Goal: Task Accomplishment & Management: Use online tool/utility

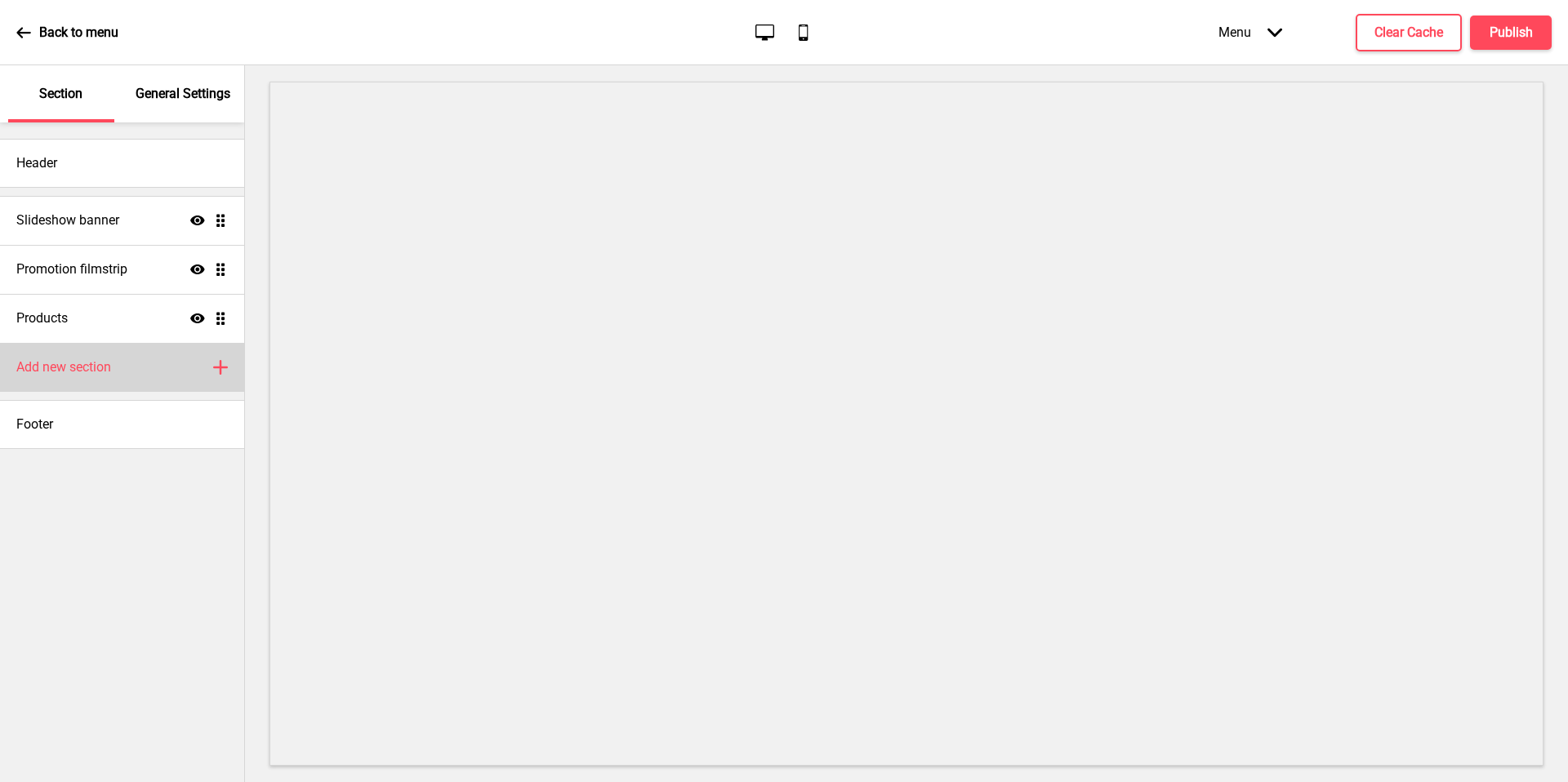
click at [139, 379] on div "Add new section Plus" at bounding box center [122, 367] width 244 height 49
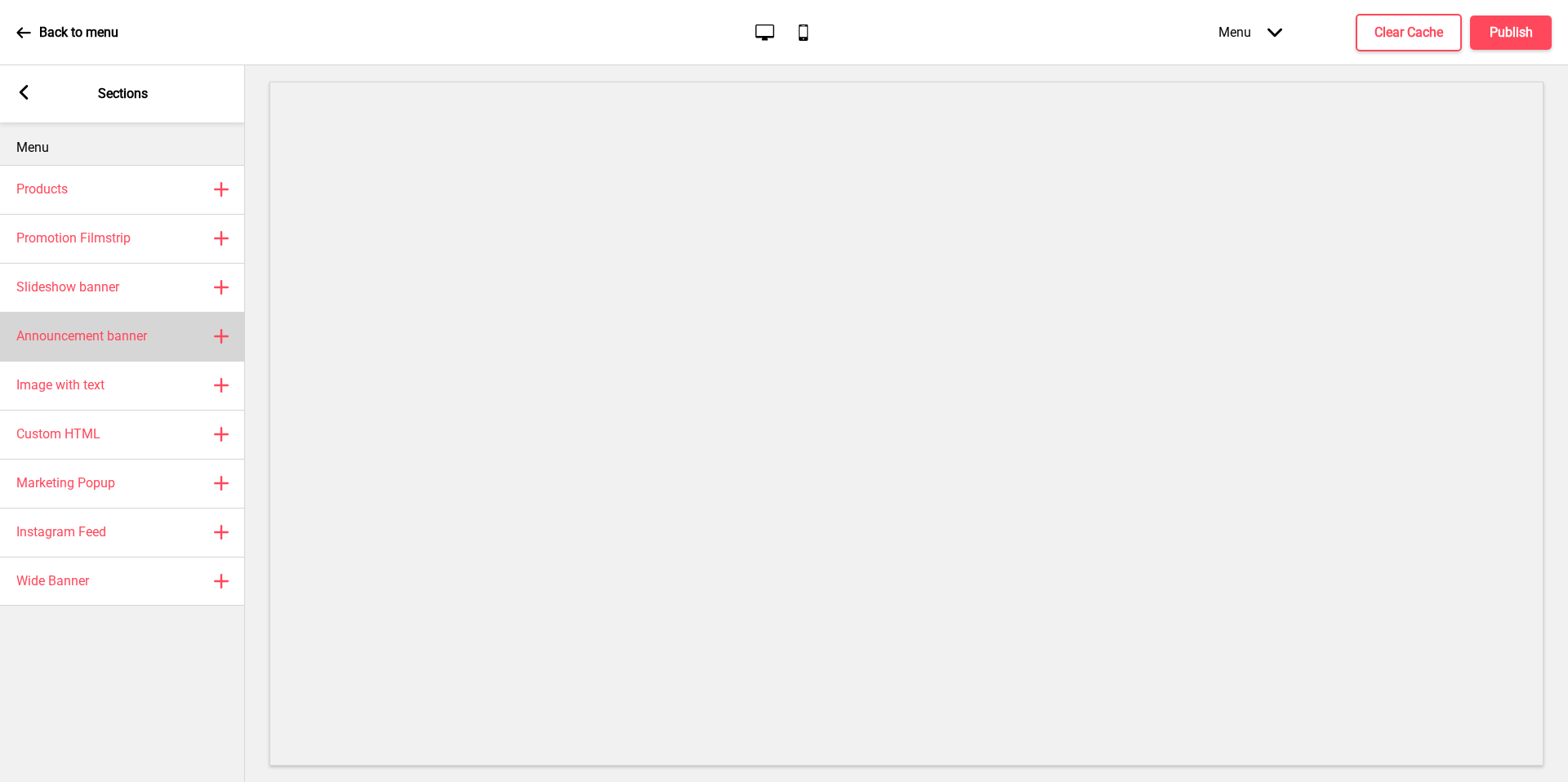
click at [160, 342] on div "Announcement banner Plus" at bounding box center [122, 336] width 245 height 49
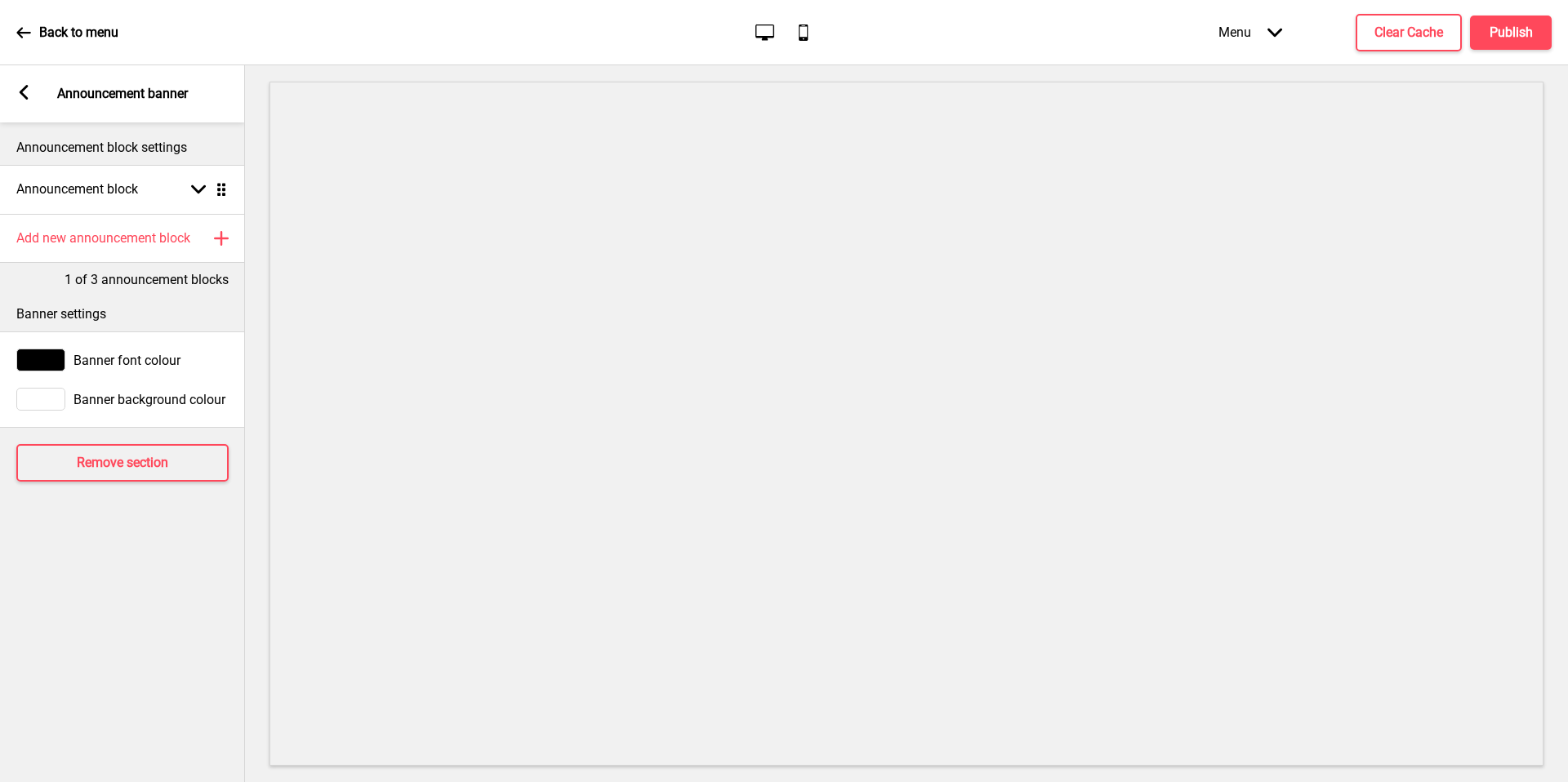
click at [28, 95] on rect at bounding box center [23, 92] width 14 height 14
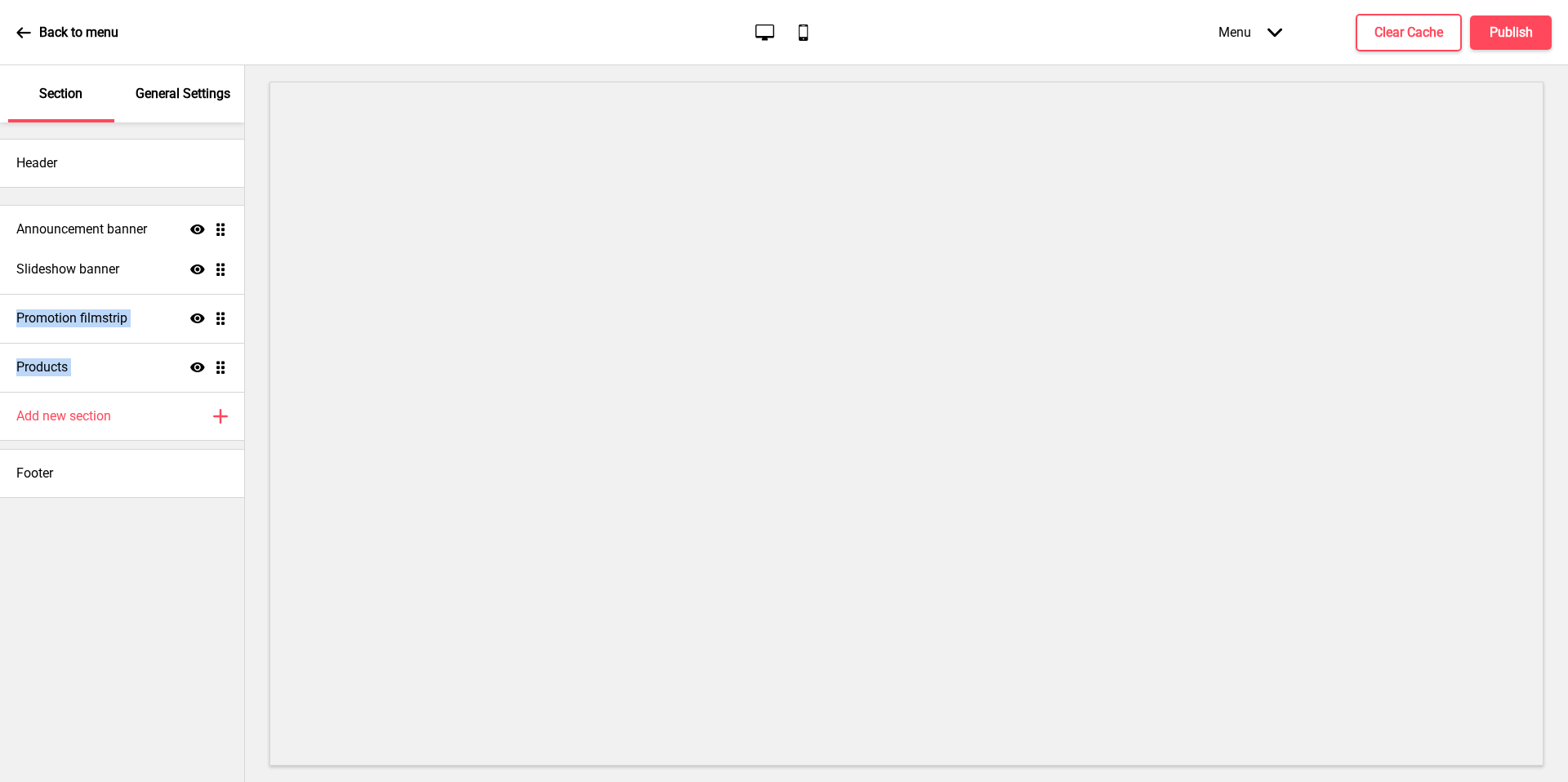
drag, startPoint x: 227, startPoint y: 373, endPoint x: 199, endPoint y: 225, distance: 150.6
click at [199, 225] on ul "Slideshow banner Show Drag Promotion filmstrip Show Drag Products Show Drag Ann…" at bounding box center [122, 294] width 244 height 196
click at [111, 227] on h4 "Announcement banner" at bounding box center [81, 220] width 131 height 18
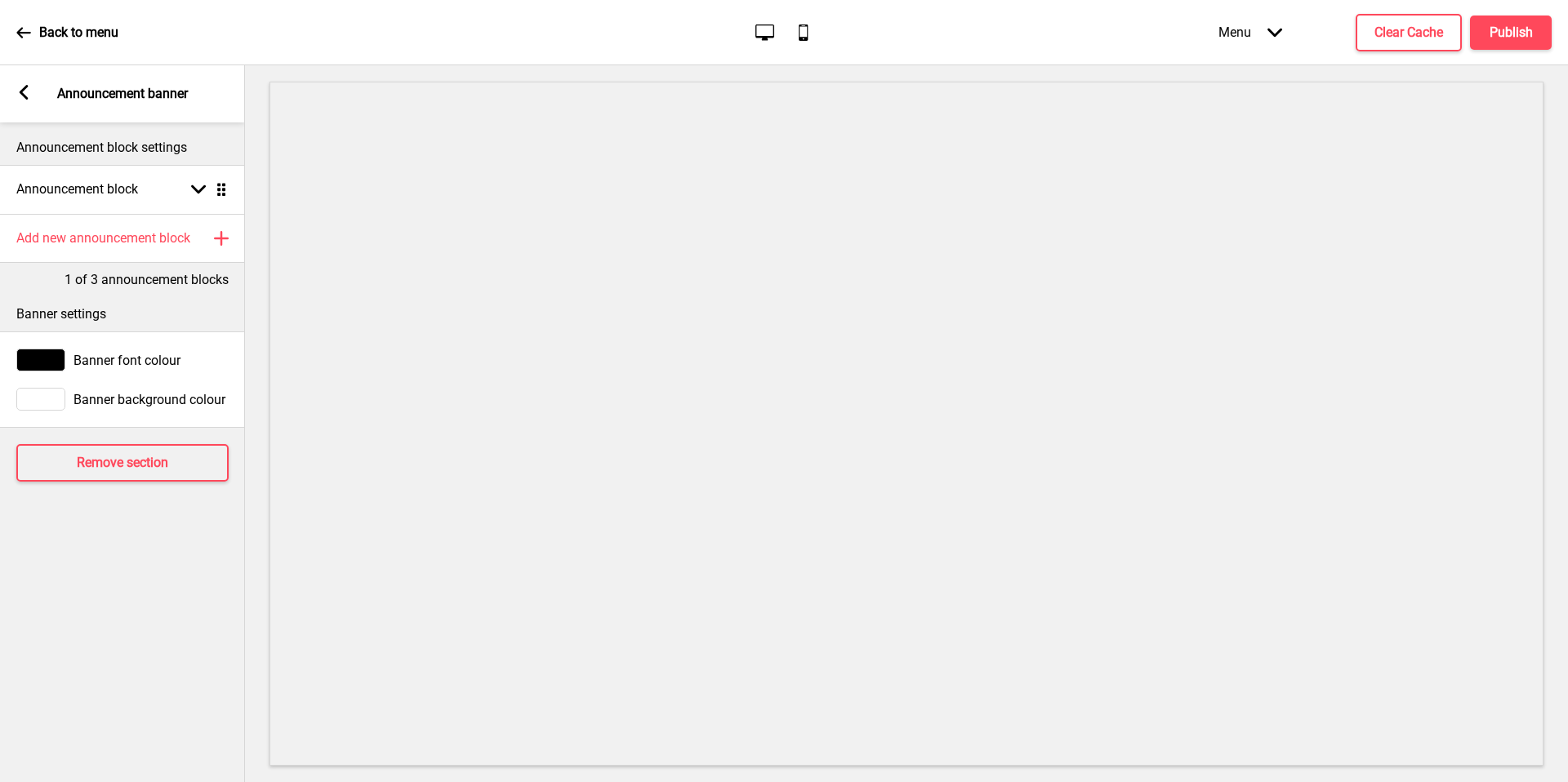
click at [44, 365] on div at bounding box center [40, 360] width 49 height 23
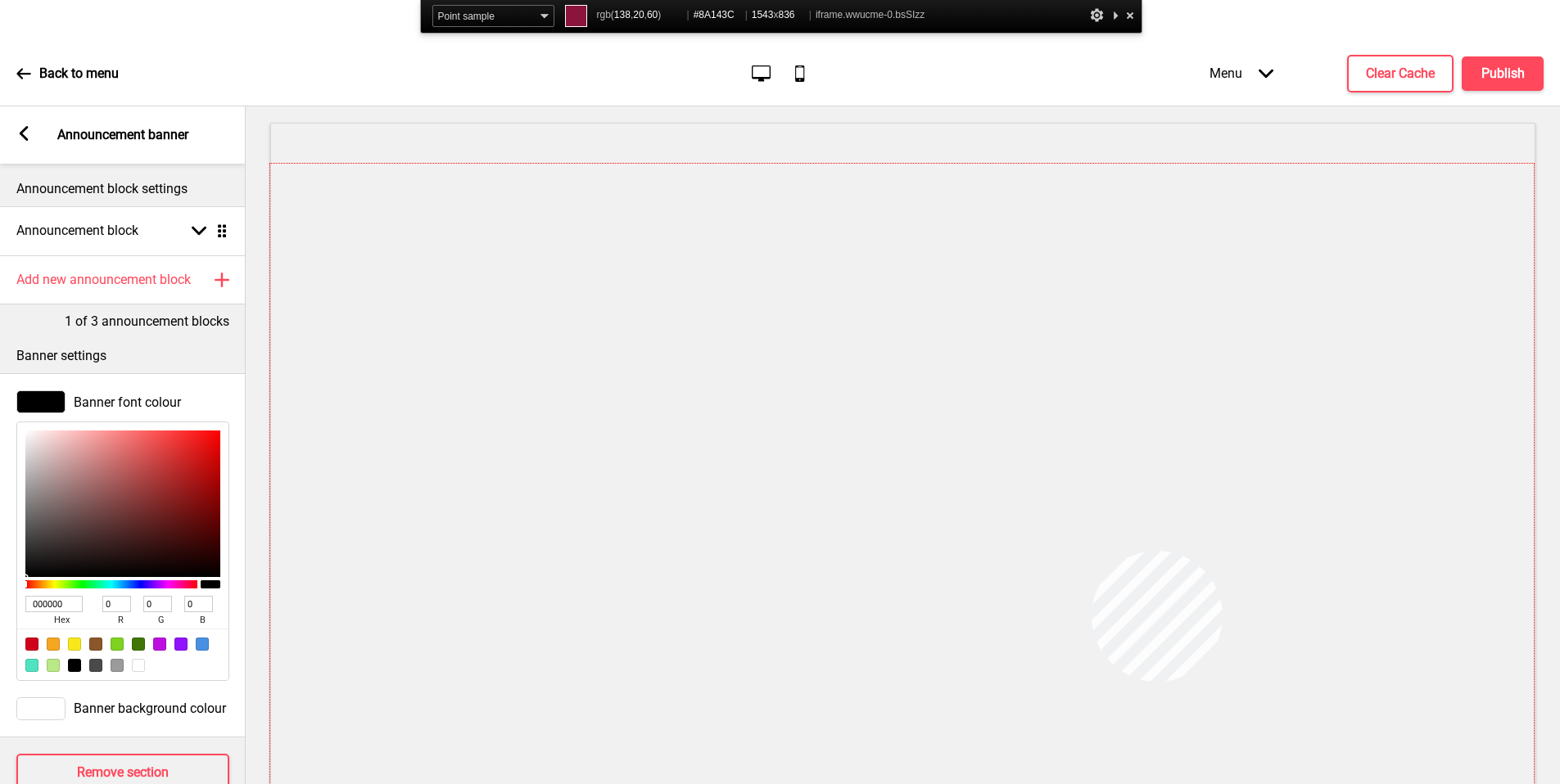
click at [1092, 551] on div at bounding box center [902, 506] width 1264 height 685
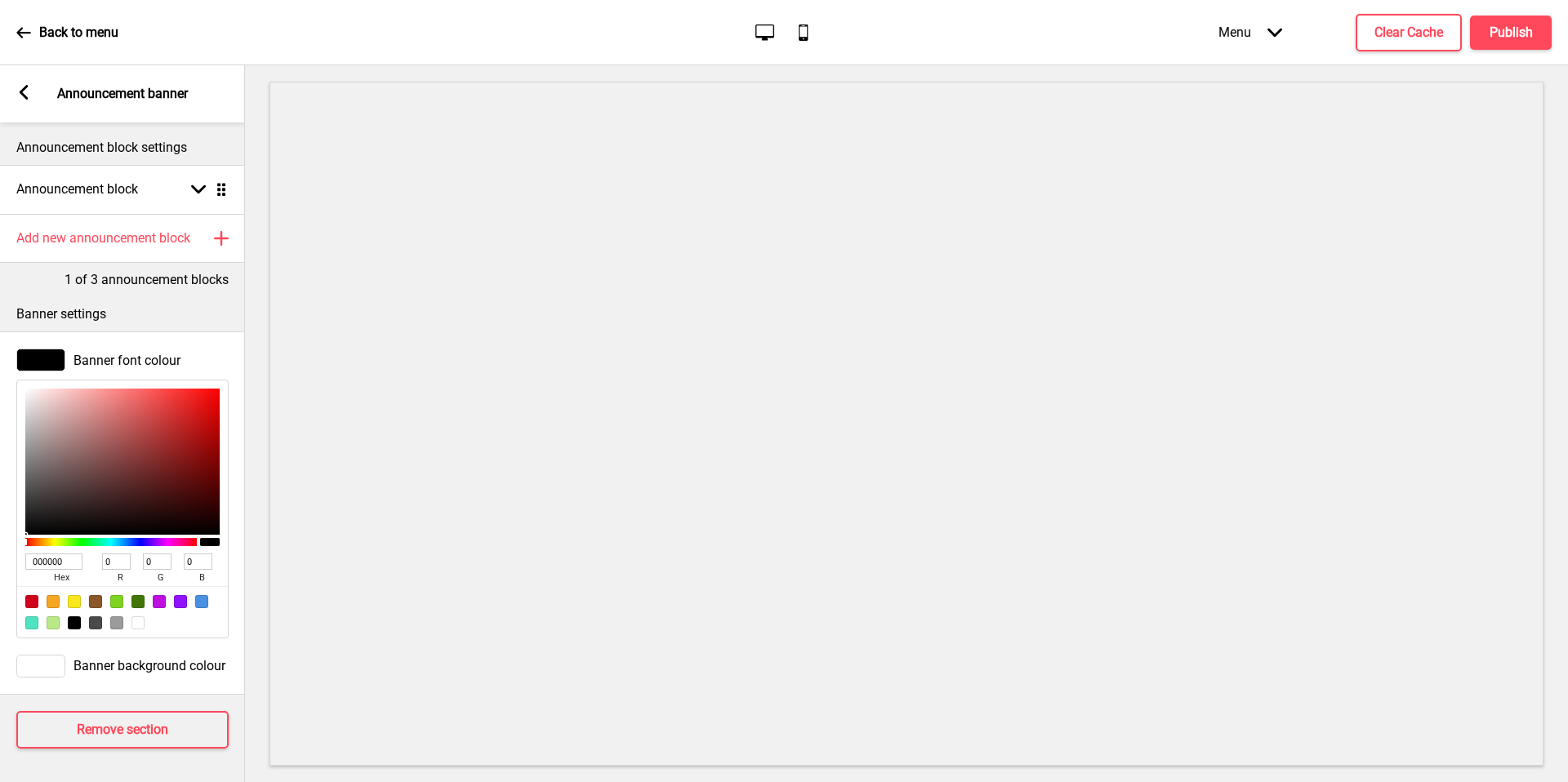
click at [54, 564] on input "000000" at bounding box center [54, 562] width 57 height 16
paste input "#8A143C"
type input "#8A143C"
type input "138"
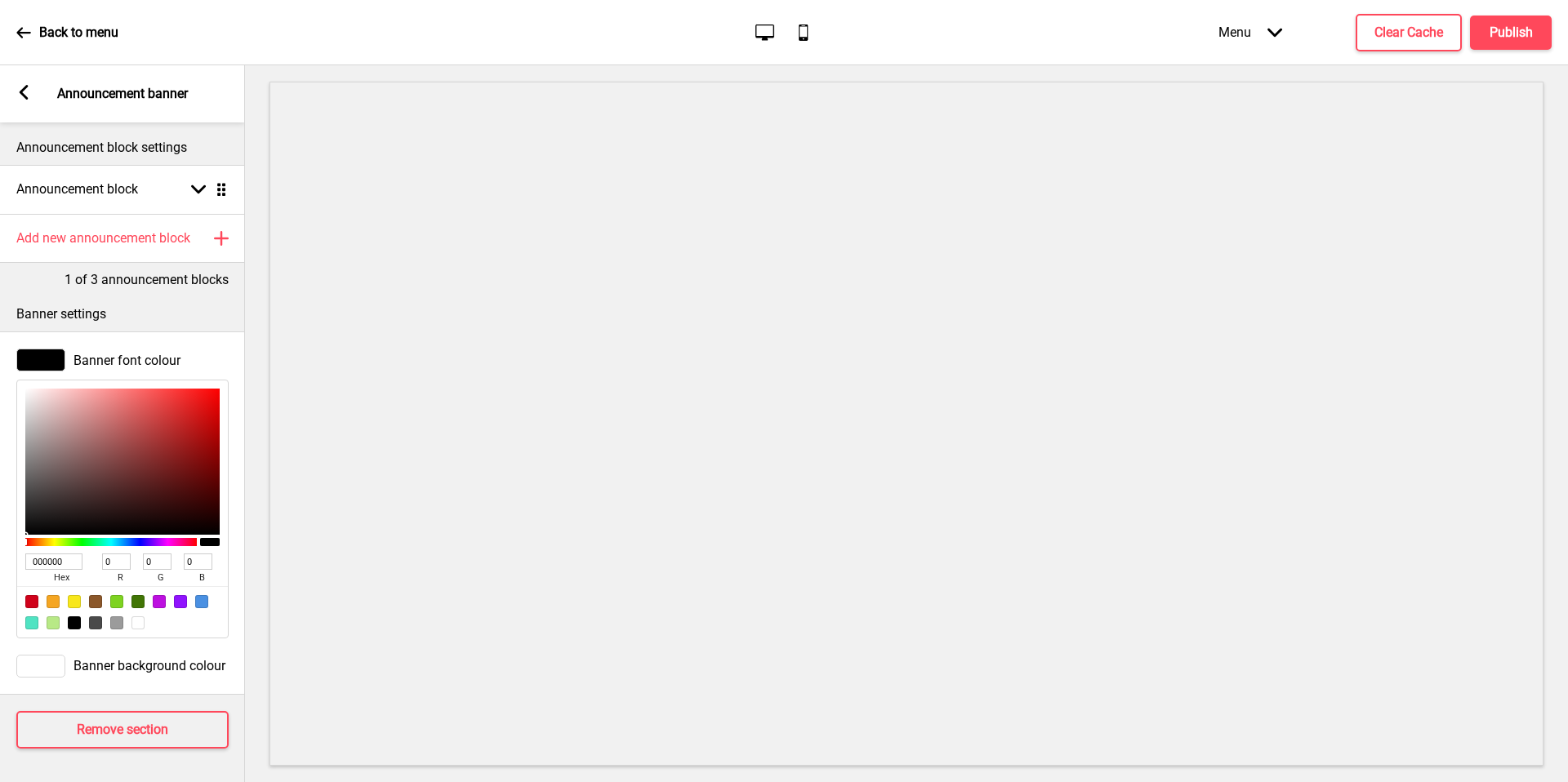
type input "20"
type input "60"
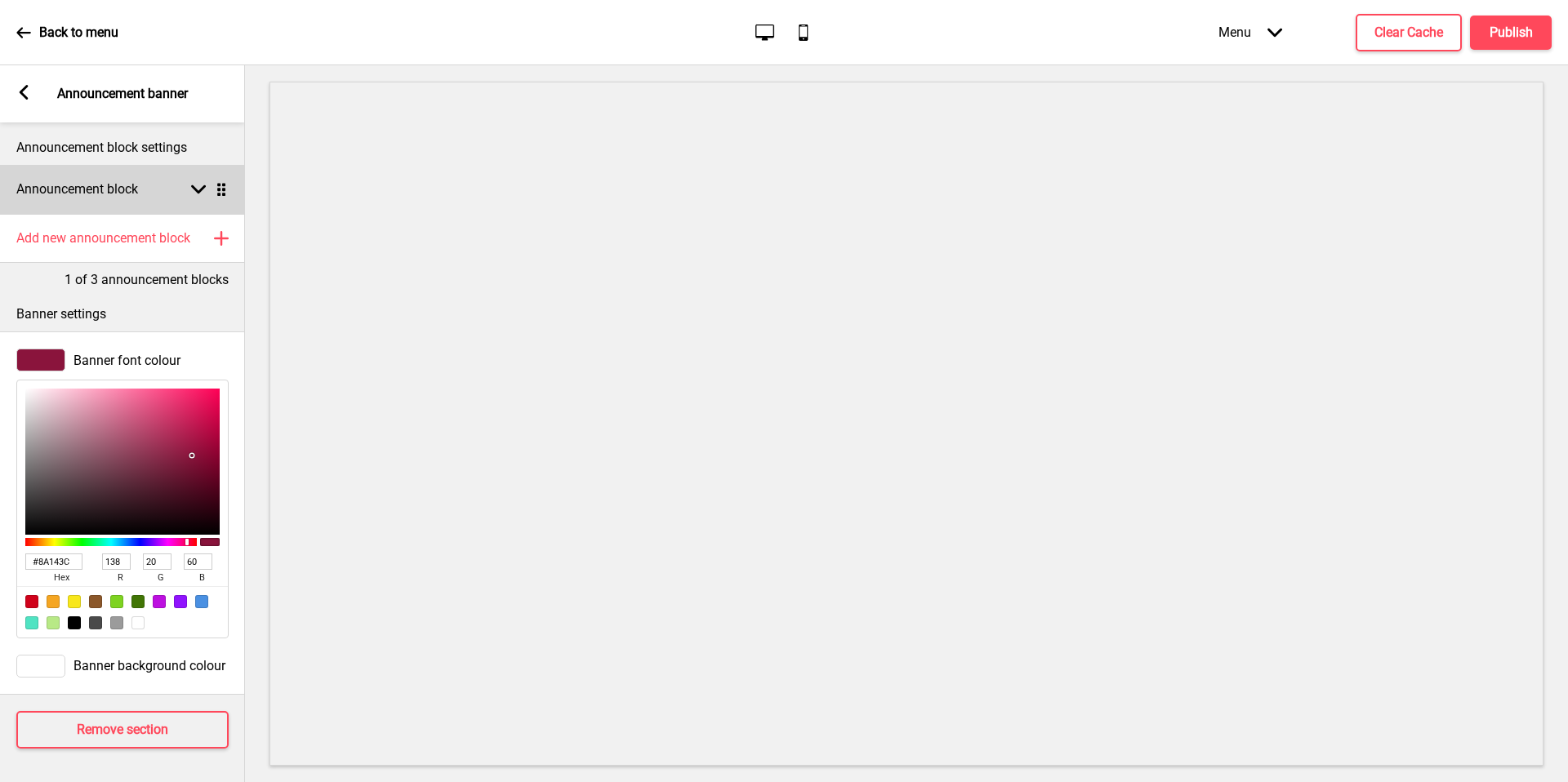
type input "8A143C"
click at [150, 202] on div "Announcement block Arrow down Drag" at bounding box center [122, 189] width 245 height 49
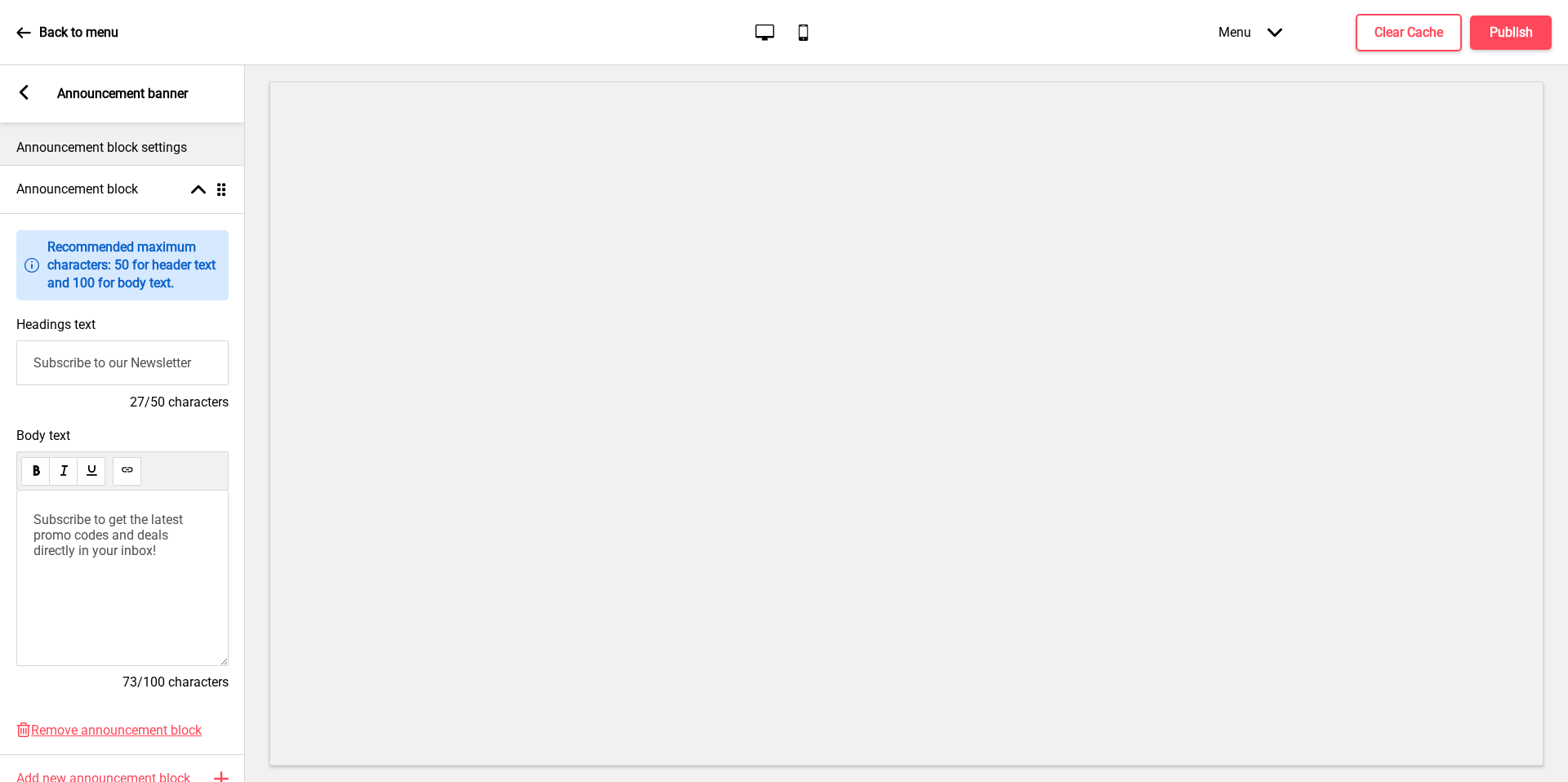
click at [150, 371] on input "Subscribe to our Newsletter" at bounding box center [122, 363] width 212 height 45
type input "W"
type input "i"
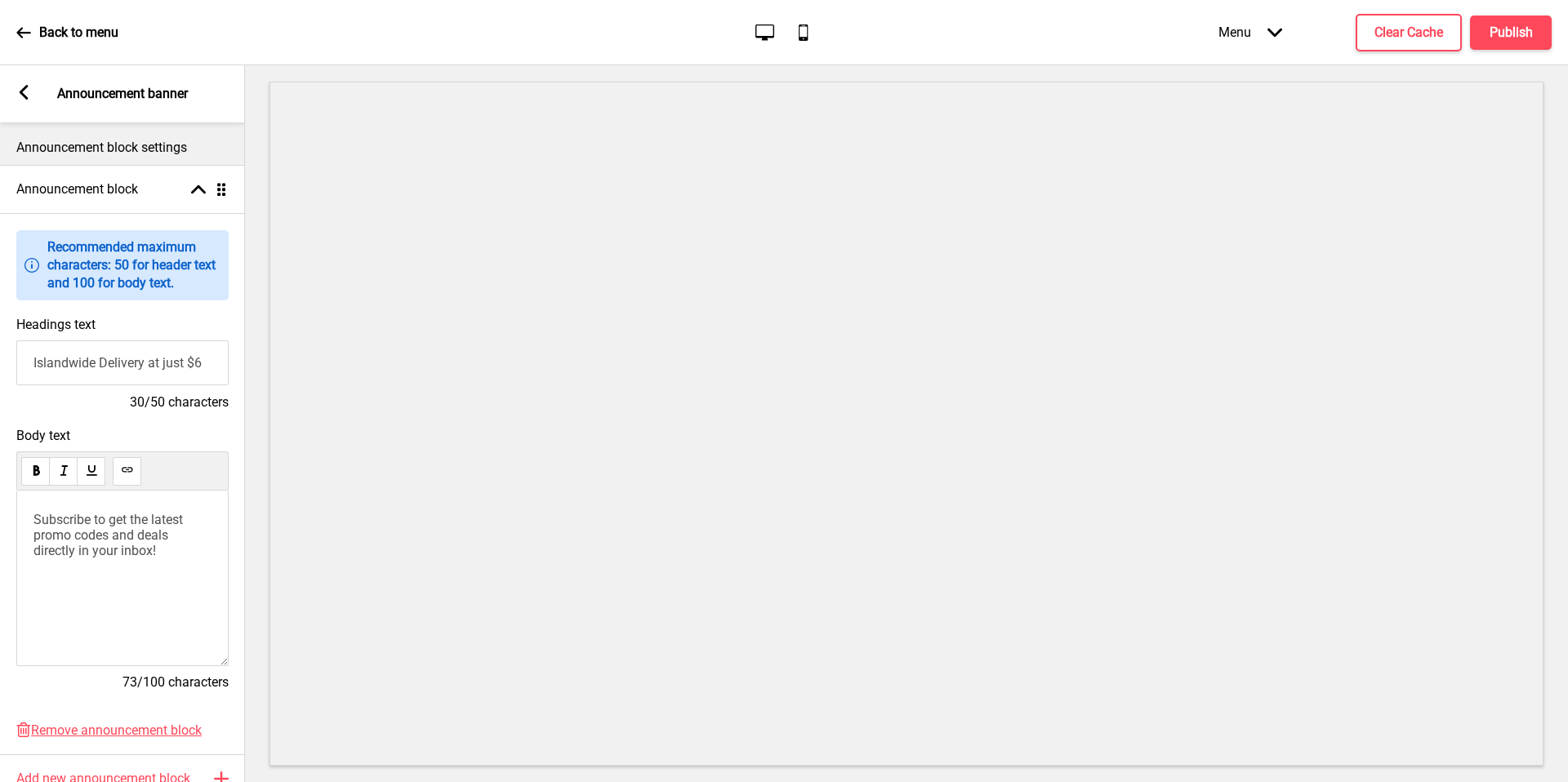
click at [166, 376] on input "Islandwide Delivery at just $6" at bounding box center [122, 363] width 212 height 45
click at [141, 528] on span "Subscribe to get the latest promo codes and deals directly in your inbox!" at bounding box center [110, 535] width 153 height 46
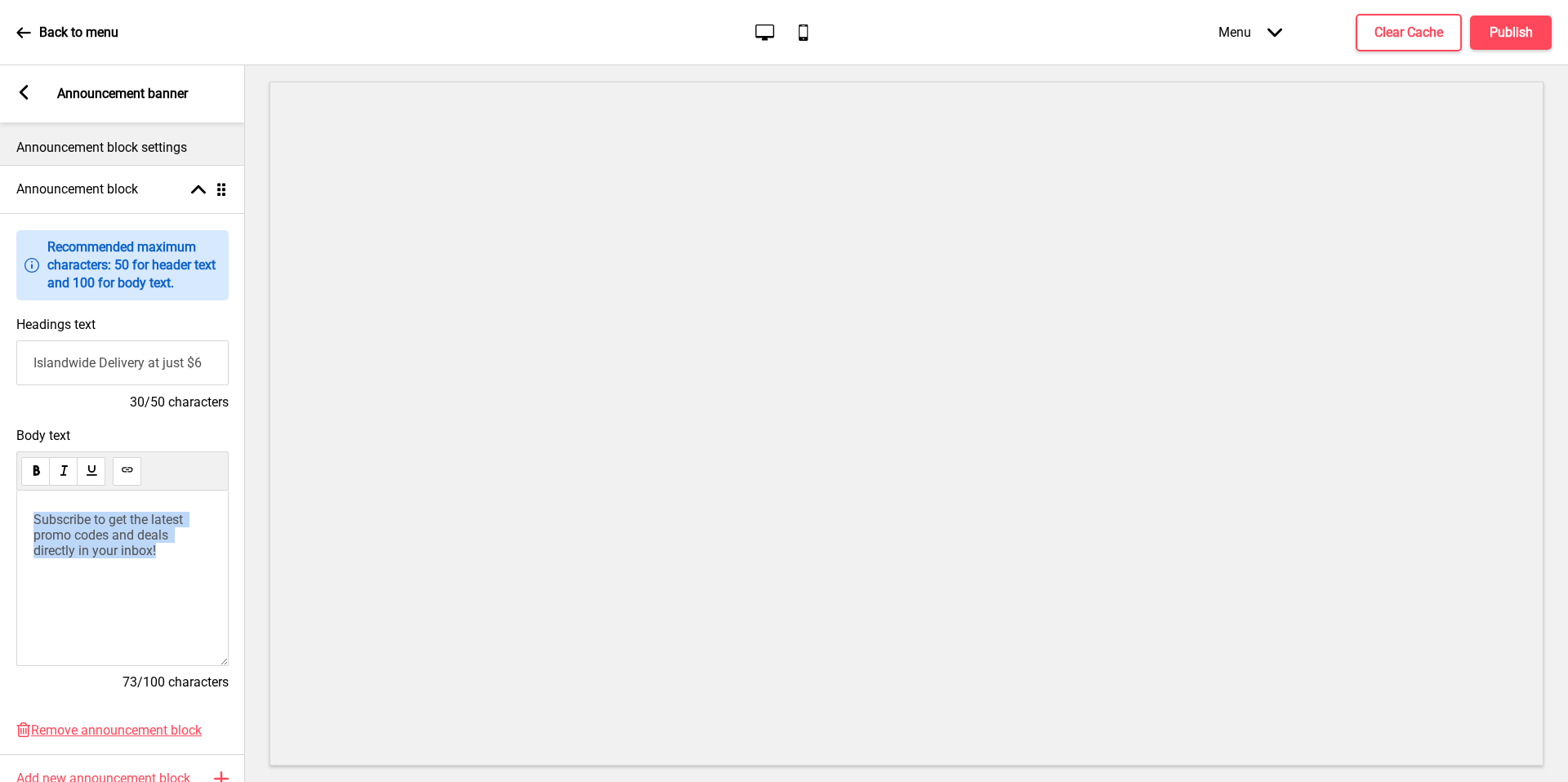
click at [141, 528] on span "Subscribe to get the latest promo codes and deals directly in your inbox!" at bounding box center [110, 535] width 153 height 46
click at [148, 370] on input "Islandwide Delivery at just $6" at bounding box center [122, 363] width 212 height 45
paste input "Order Mr Bucket Islandwide"
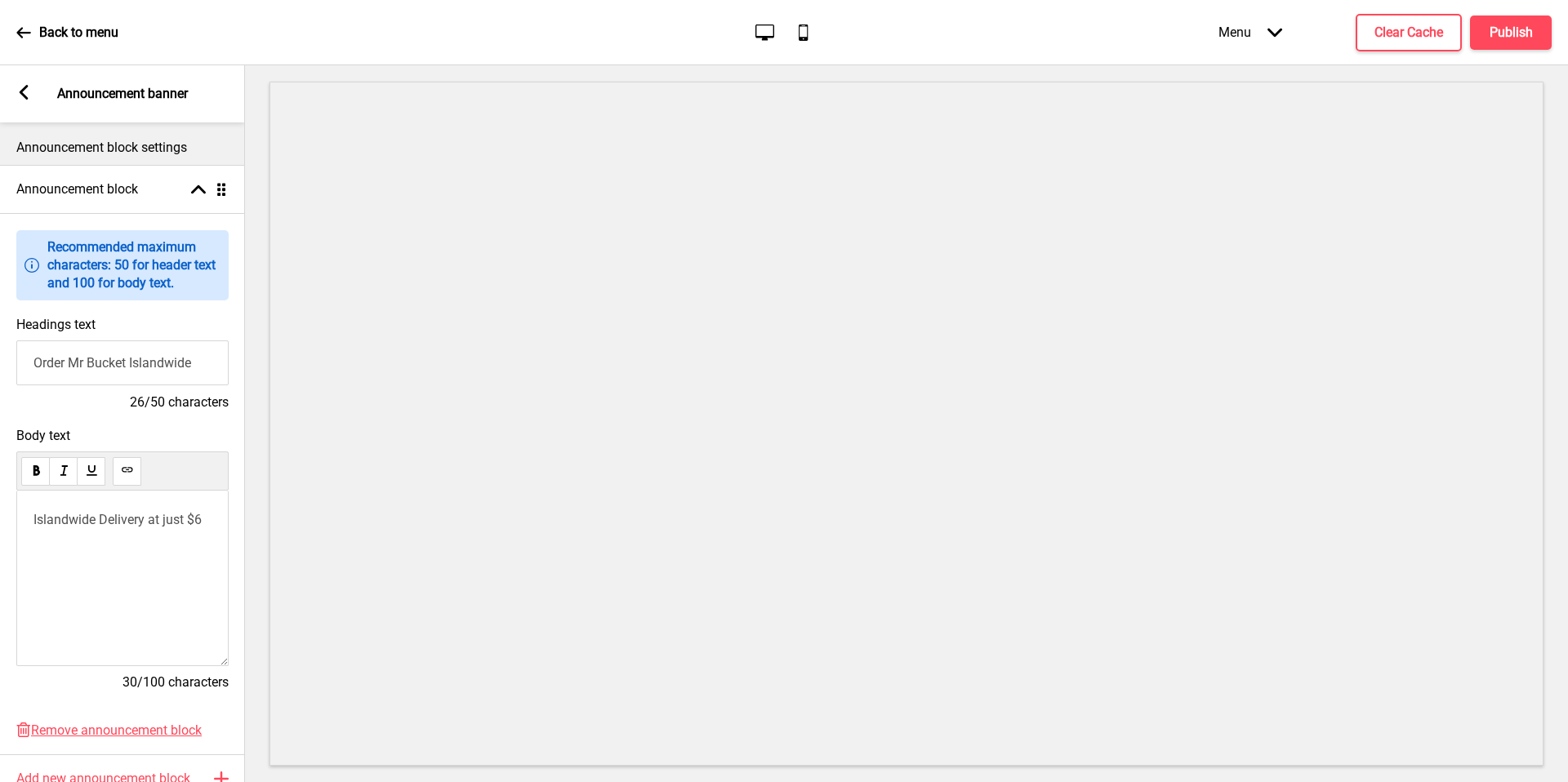
type input "Order Mr Bucket Islandwide"
click at [139, 530] on div "Islandwide Delivery at just $6" at bounding box center [122, 578] width 212 height 176
click at [144, 521] on span "Islandwide Delivery at just $6" at bounding box center [118, 519] width 169 height 15
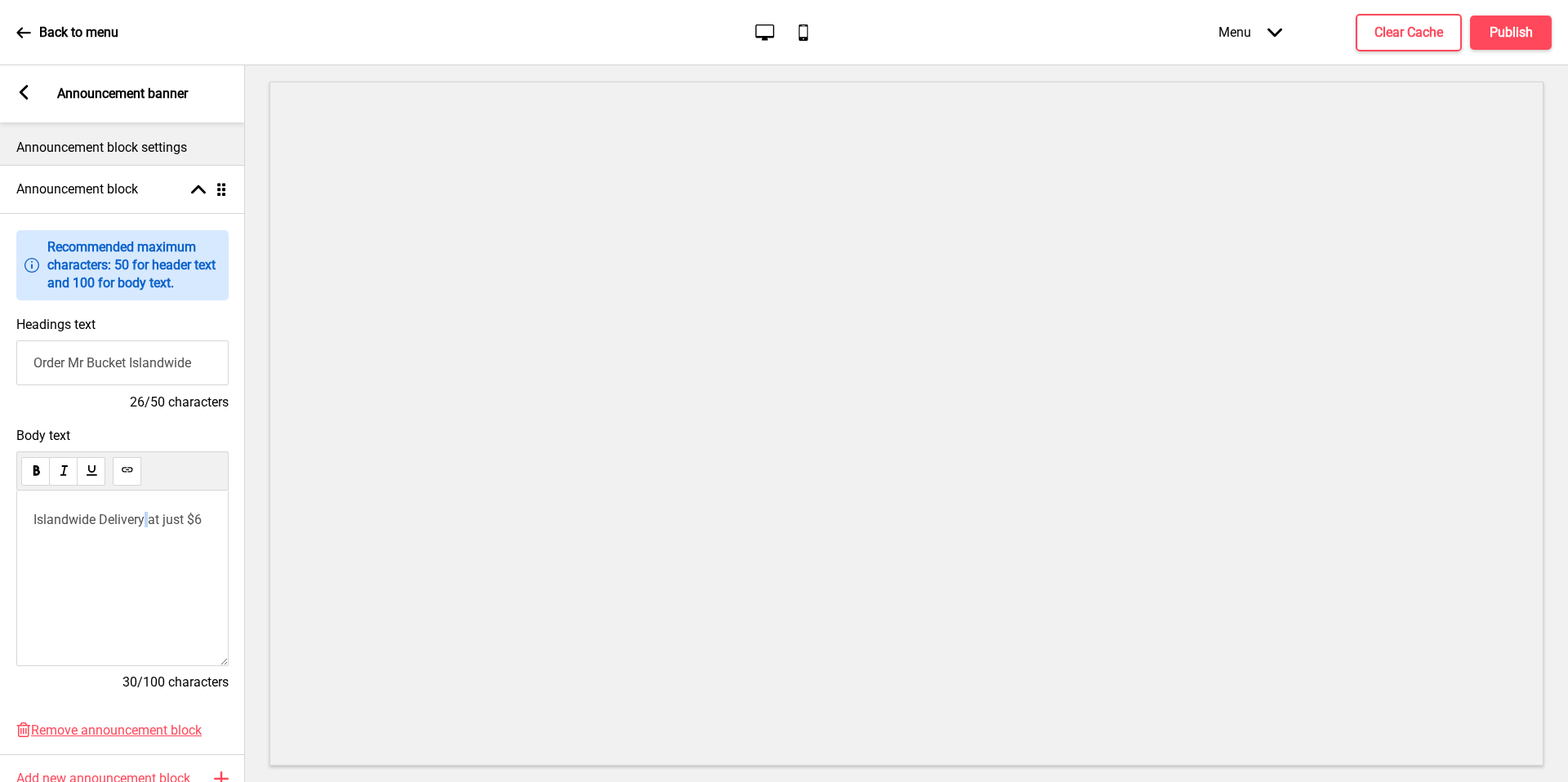
click at [144, 521] on span "Islandwide Delivery at just $6" at bounding box center [118, 519] width 169 height 15
click at [37, 583] on div "Your favourites delivered for only $6" at bounding box center [122, 578] width 212 height 176
drag, startPoint x: 63, startPoint y: 530, endPoint x: 72, endPoint y: 530, distance: 9.0
click at [72, 530] on span "Your favourites delivered for only $6" at bounding box center [116, 527] width 165 height 31
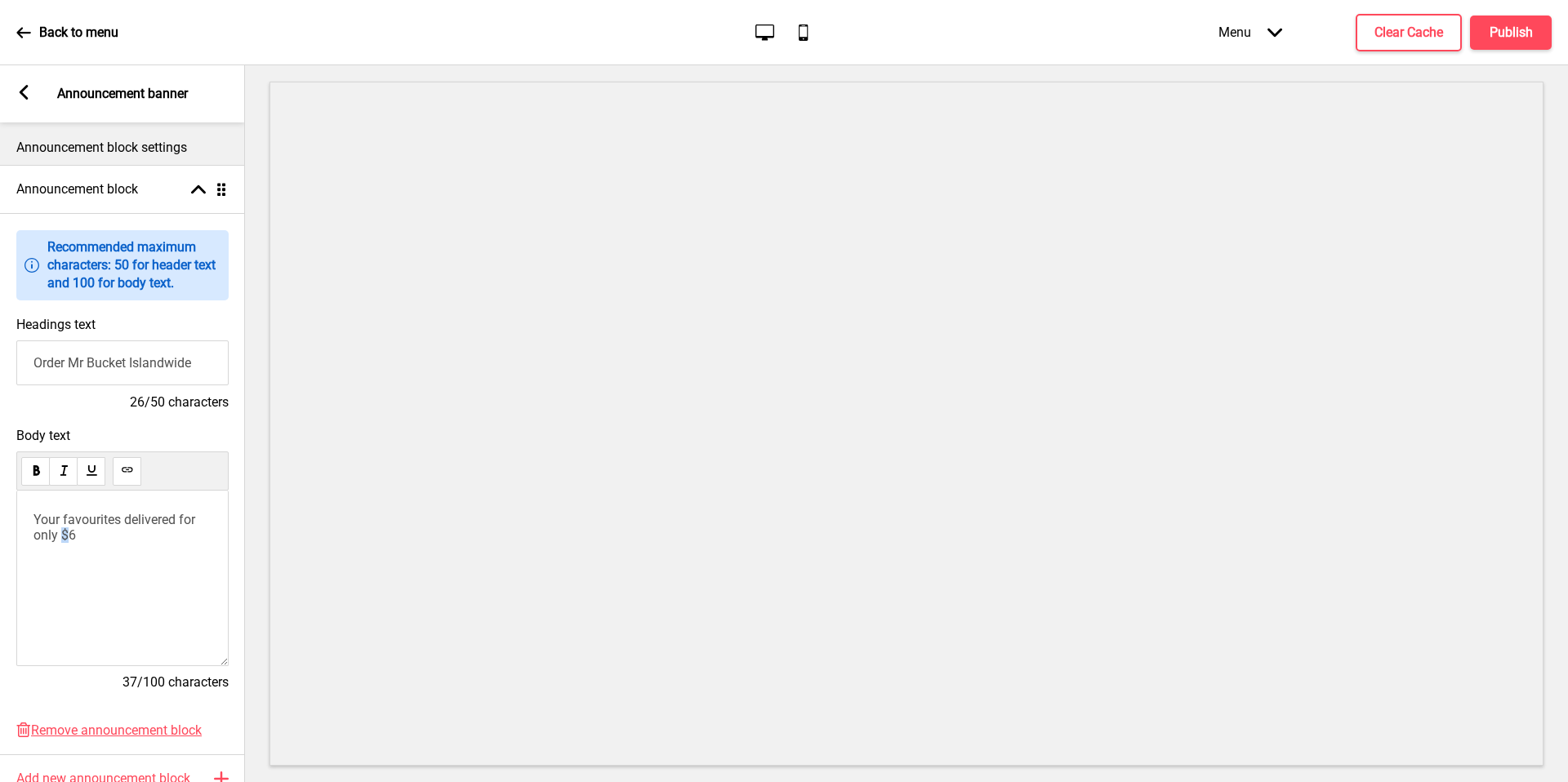
click at [78, 534] on p "Your favourites delivered for only $6" at bounding box center [123, 527] width 178 height 31
click at [264, 601] on div at bounding box center [906, 424] width 1323 height 717
click at [179, 619] on div "Your favourites delivered for only $6" at bounding box center [122, 578] width 212 height 176
click at [235, 418] on div "Headings text Order Mr [PERSON_NAME] Islandwide 26/50 characters" at bounding box center [122, 364] width 245 height 111
click at [107, 194] on h4 "Announcement block" at bounding box center [77, 189] width 121 height 18
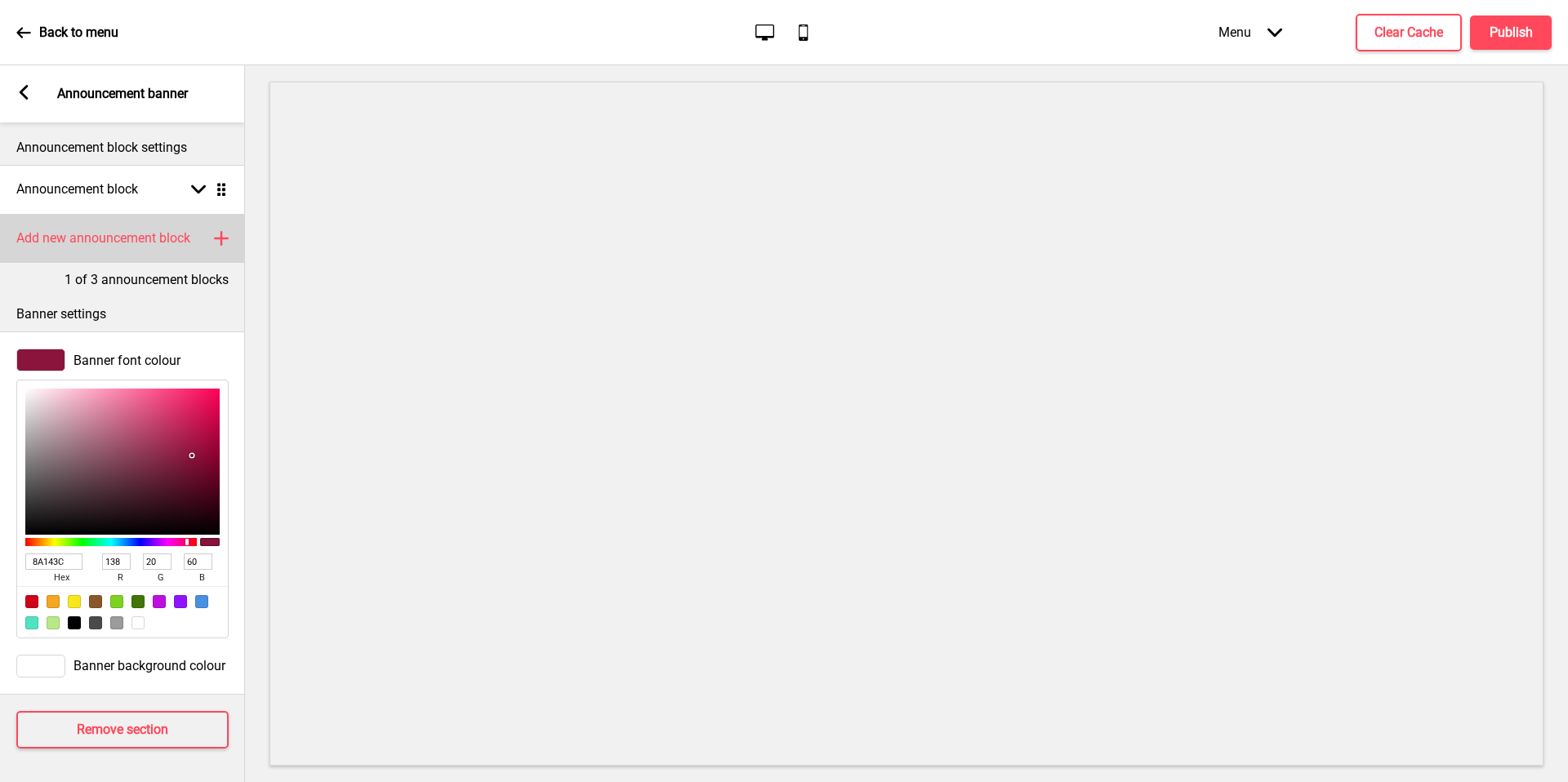
click at [176, 240] on h4 "Add new announcement block" at bounding box center [103, 238] width 174 height 18
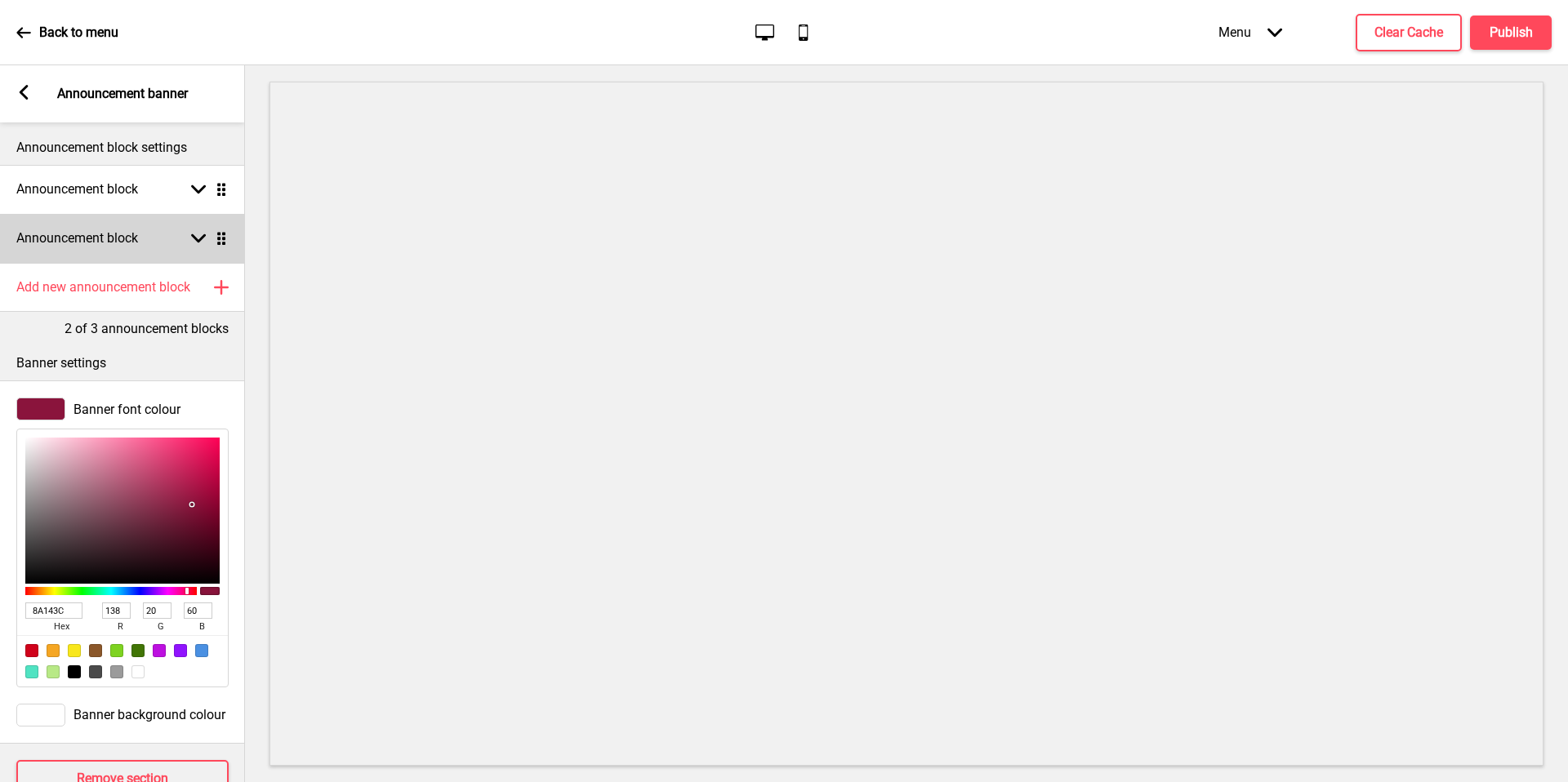
click at [175, 246] on div "Announcement block Arrow down Drag" at bounding box center [122, 238] width 245 height 49
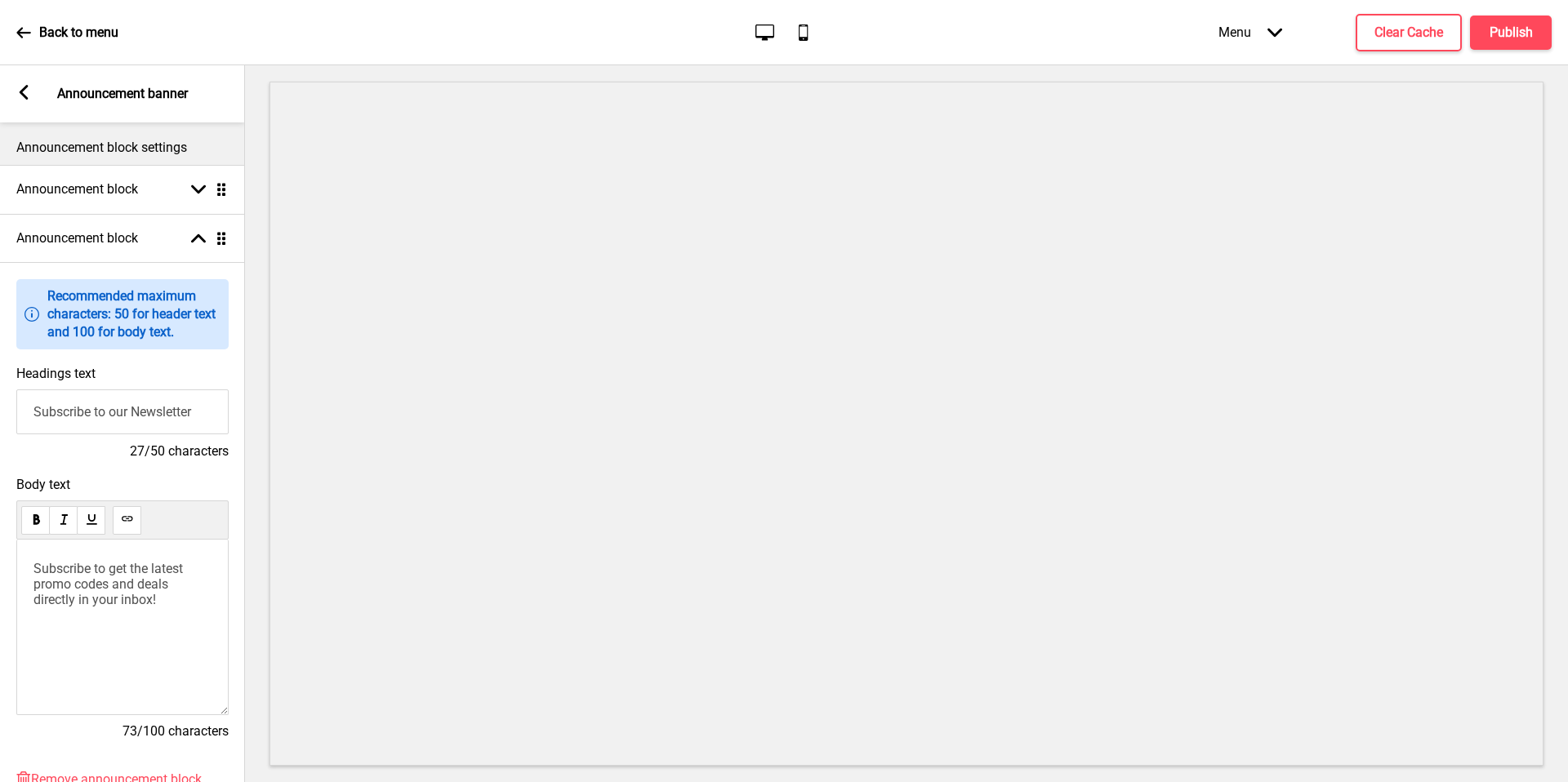
click at [121, 599] on span "Subscribe to get the latest promo codes and deals directly in your inbox!" at bounding box center [110, 584] width 153 height 46
click at [144, 416] on input "Subscribe to our Newsletter" at bounding box center [122, 412] width 212 height 45
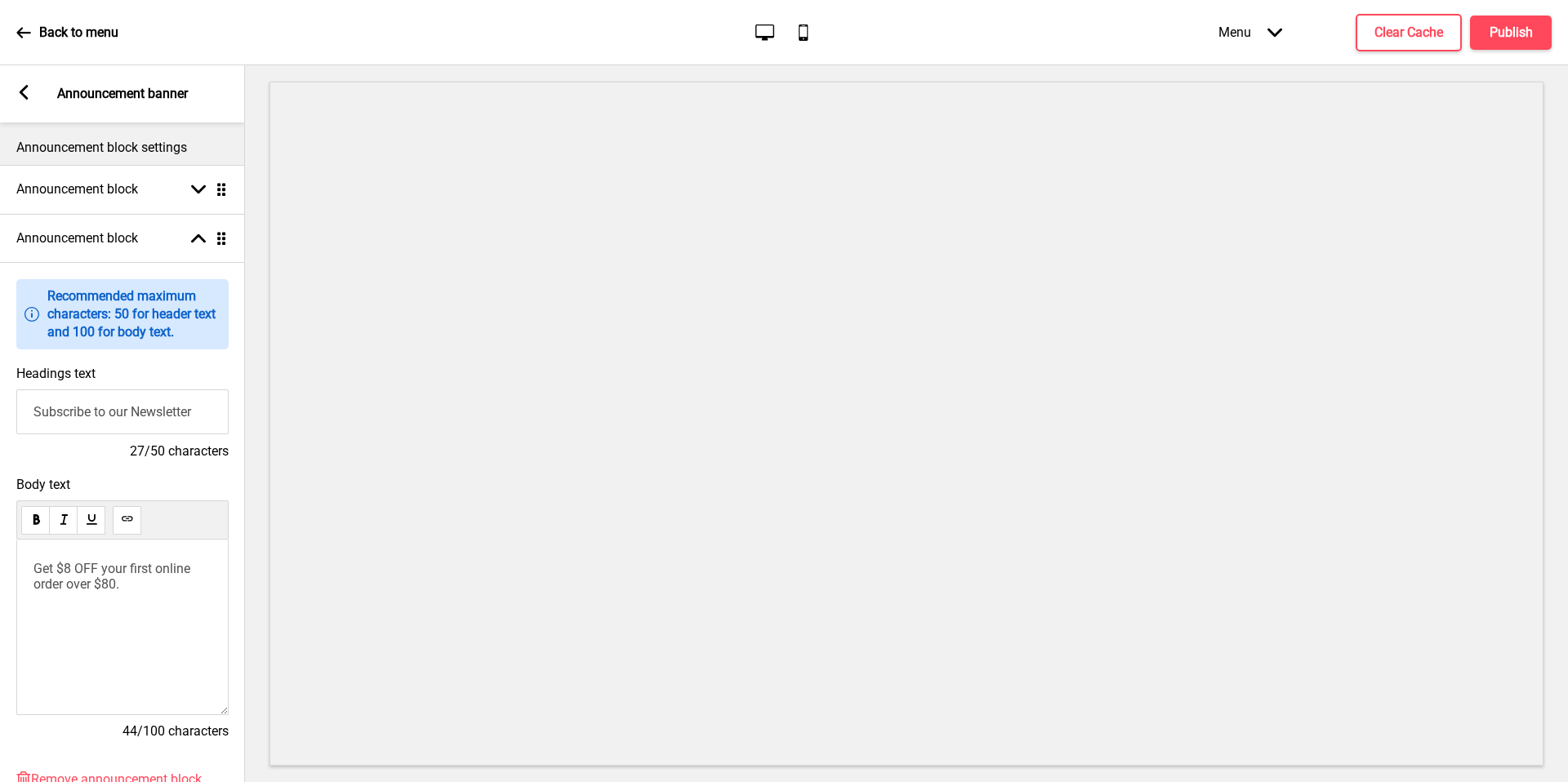
click at [144, 416] on input "Subscribe to our Newsletter" at bounding box center [122, 412] width 212 height 45
type input "W"
type input "First time ordering?"
click at [179, 585] on p "Get $8 OFF your first online order over $80." at bounding box center [123, 576] width 178 height 31
click at [1513, 38] on h4 "Publish" at bounding box center [1511, 33] width 44 height 18
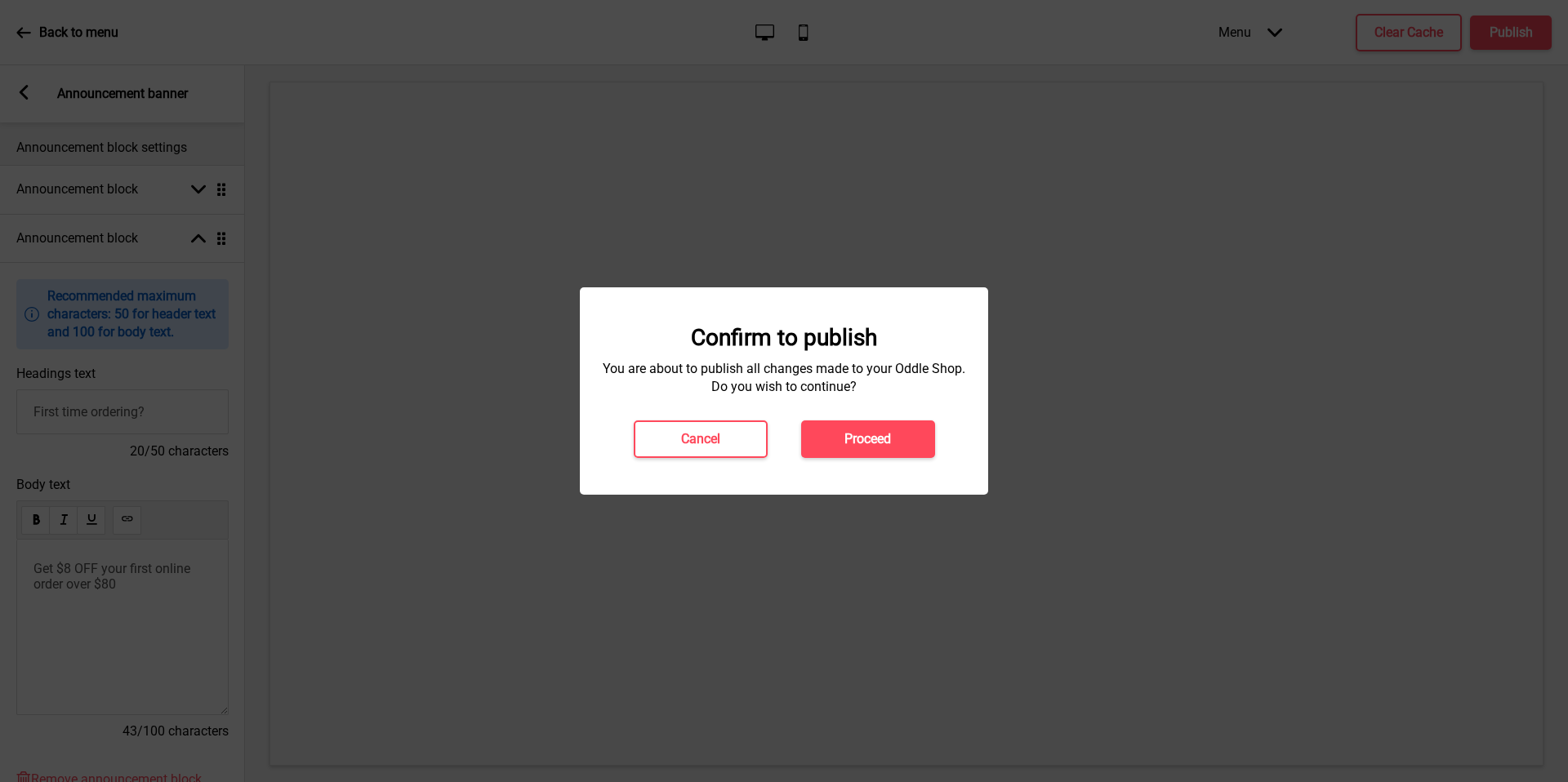
click at [896, 444] on button "Proceed" at bounding box center [868, 440] width 134 height 37
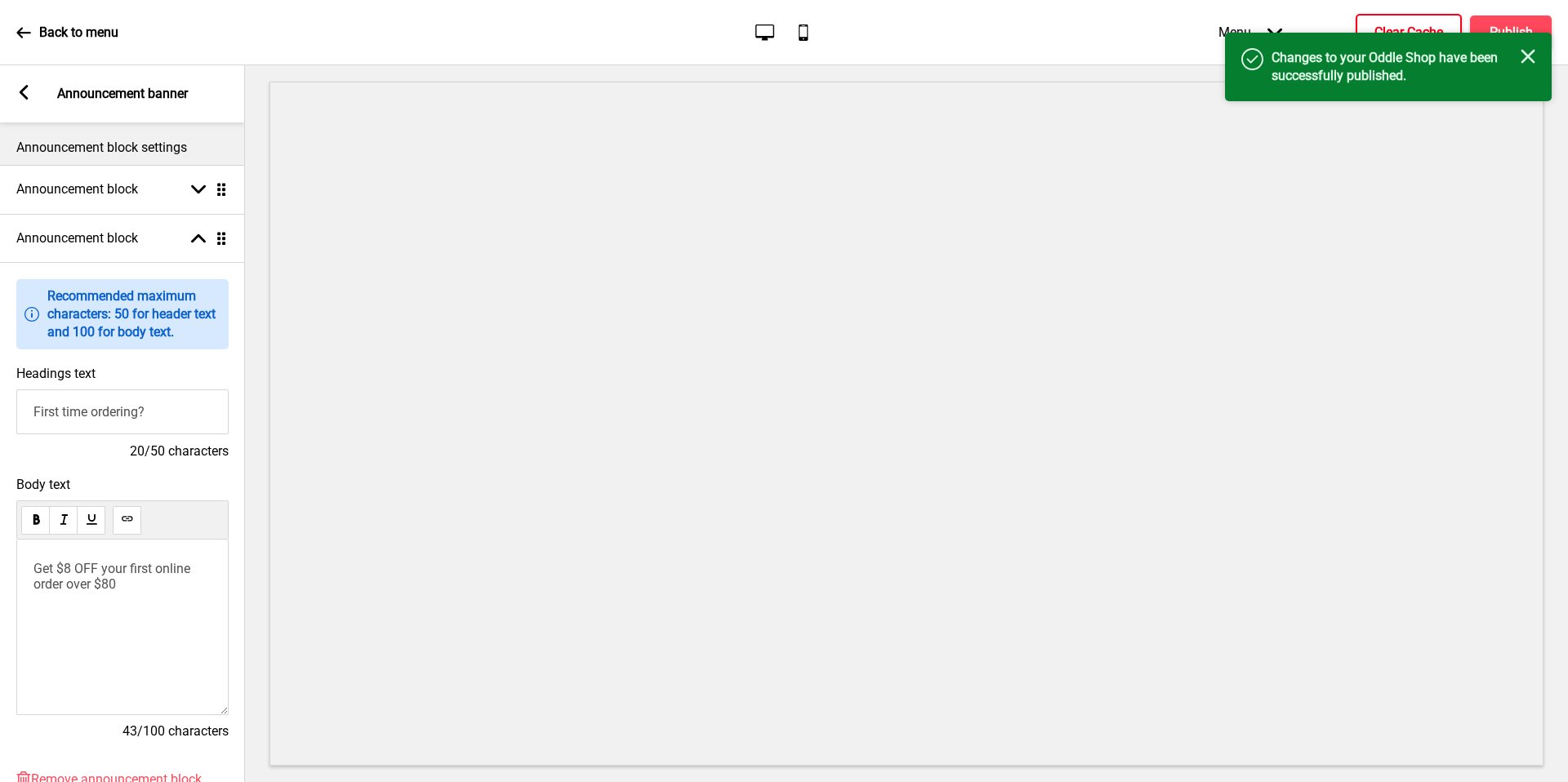
click at [1372, 30] on button "Clear Cache" at bounding box center [1408, 33] width 106 height 37
